Goal: Task Accomplishment & Management: Manage account settings

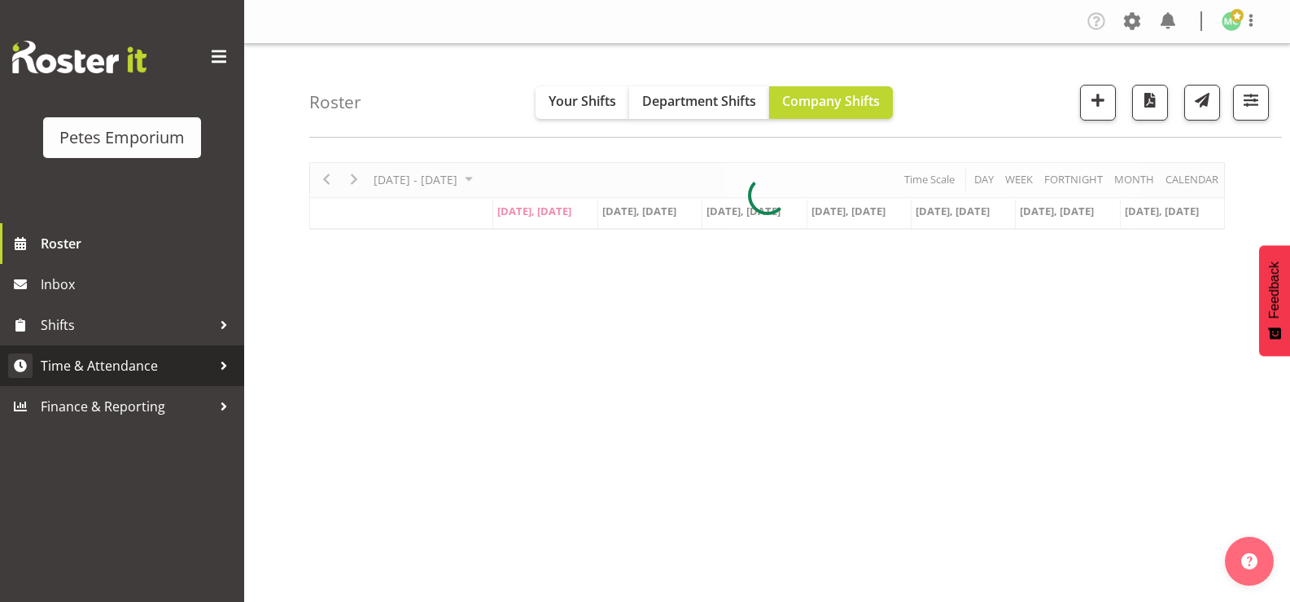
click at [142, 360] on span "Time & Attendance" at bounding box center [126, 365] width 171 height 24
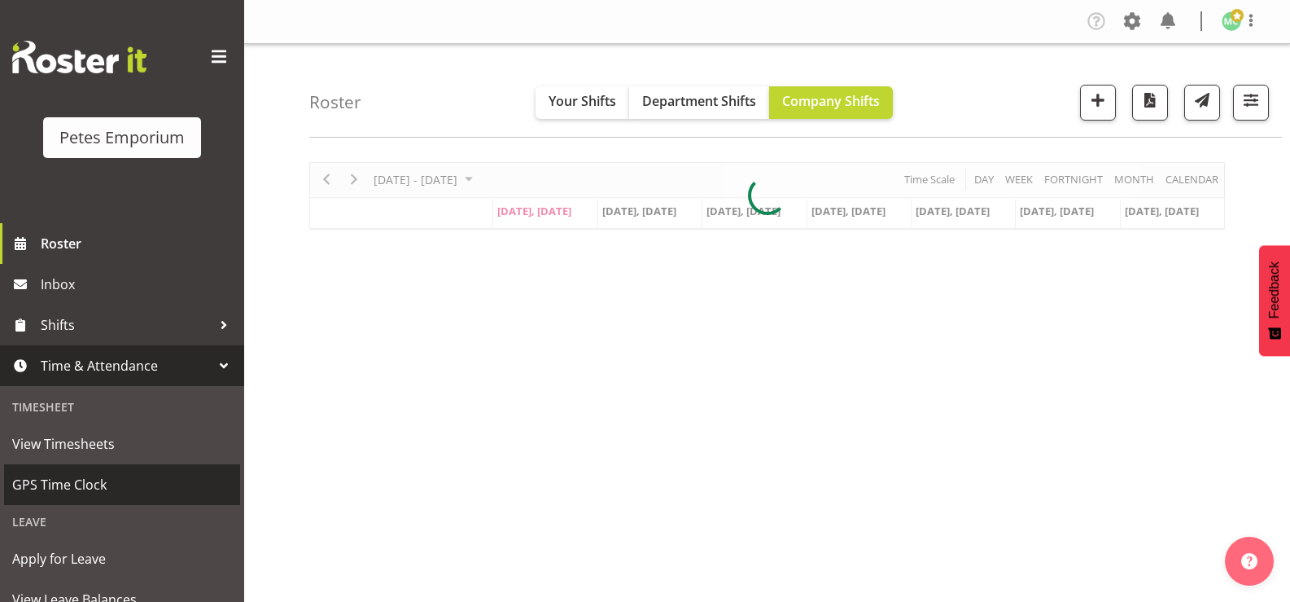
click at [133, 480] on span "GPS Time Clock" at bounding box center [122, 484] width 220 height 24
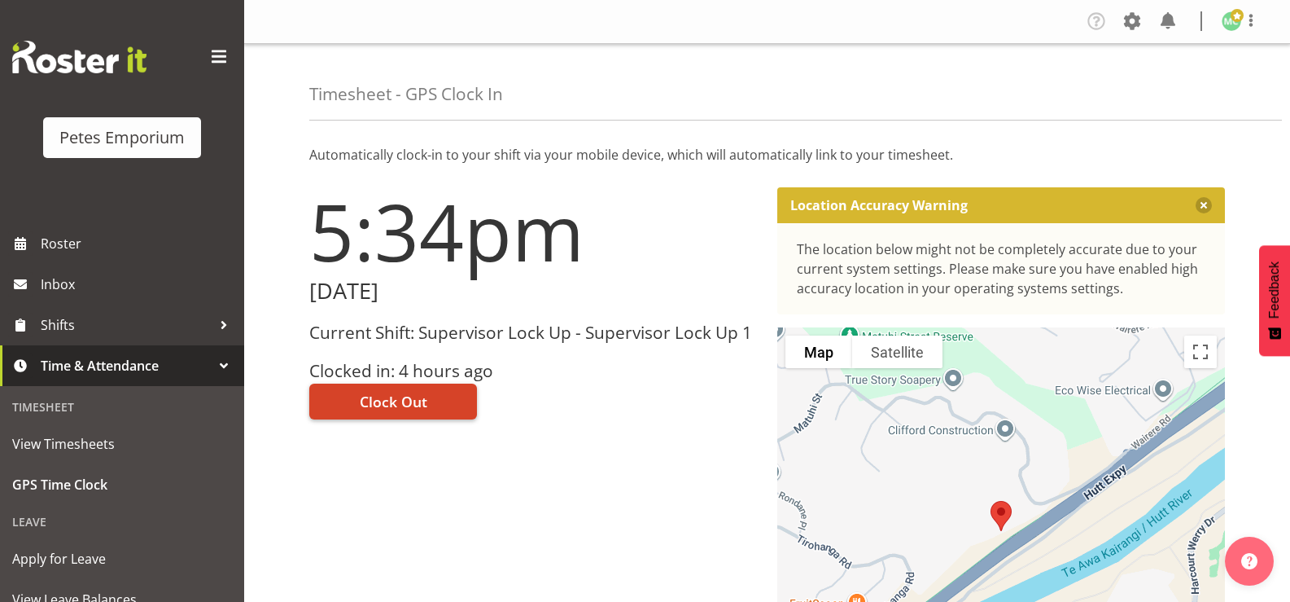
click at [442, 402] on button "Clock Out" at bounding box center [393, 401] width 168 height 36
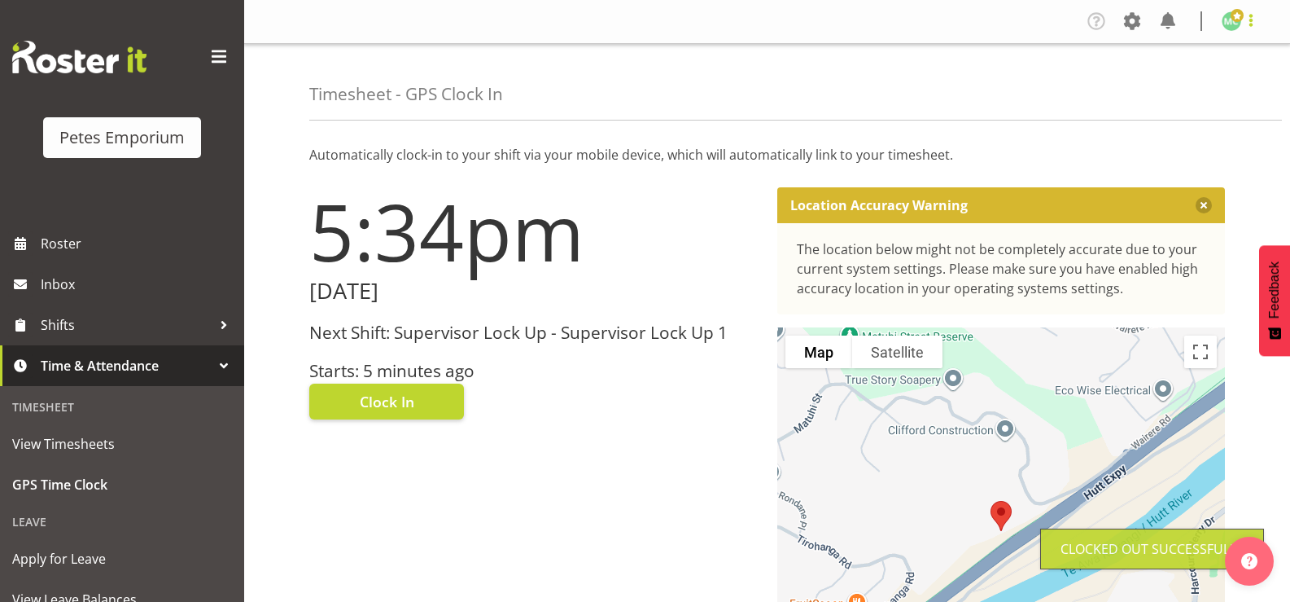
click at [1245, 24] on span at bounding box center [1251, 21] width 20 height 20
click at [1209, 86] on link "Log Out" at bounding box center [1183, 85] width 156 height 29
